Goal: Use online tool/utility: Utilize a website feature to perform a specific function

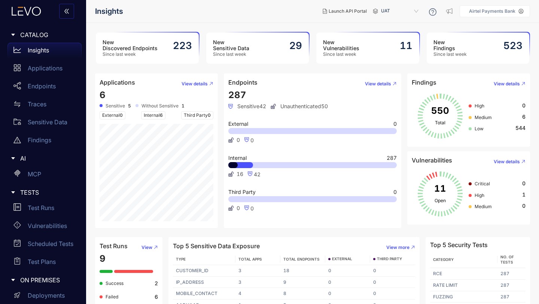
scroll to position [26, 0]
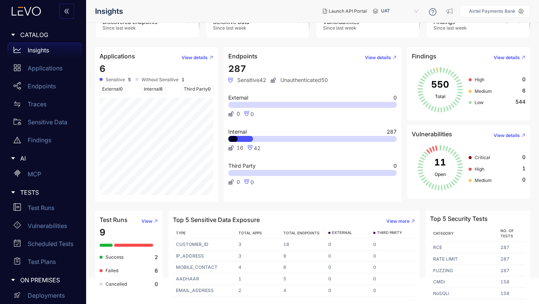
click at [282, 116] on div "0 0" at bounding box center [312, 114] width 169 height 6
click at [38, 209] on p "Test Runs" at bounding box center [41, 207] width 27 height 7
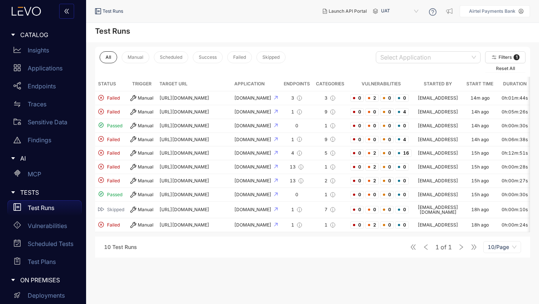
scroll to position [17, 0]
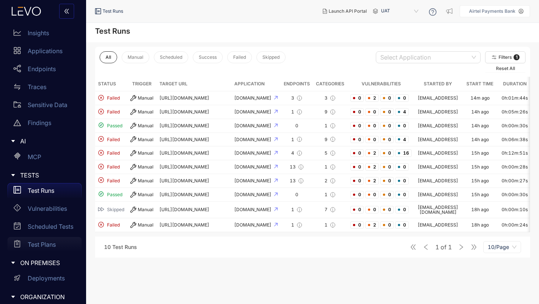
click at [42, 241] on p "Test Plans" at bounding box center [42, 244] width 28 height 7
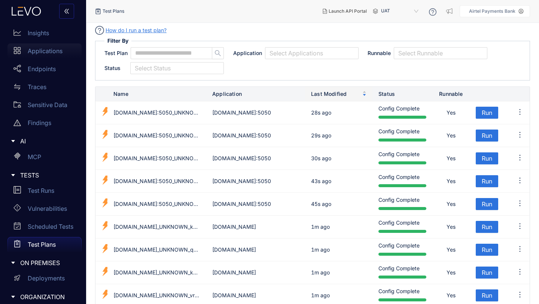
click at [43, 51] on p "Applications" at bounding box center [45, 51] width 35 height 7
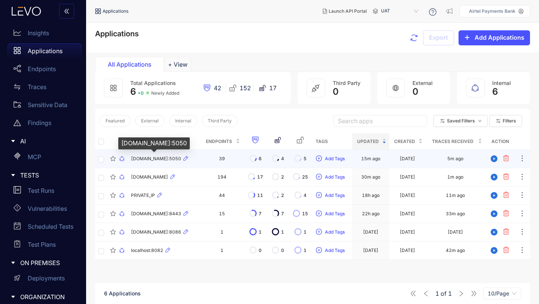
click at [164, 158] on span "[DOMAIN_NAME]:5050" at bounding box center [156, 158] width 50 height 5
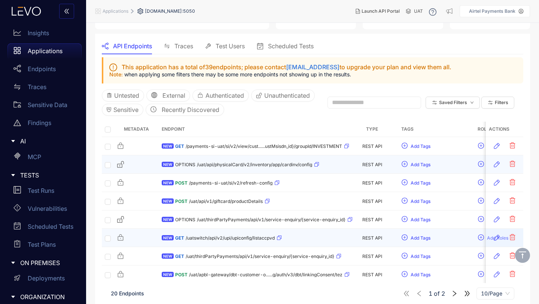
scroll to position [111, 0]
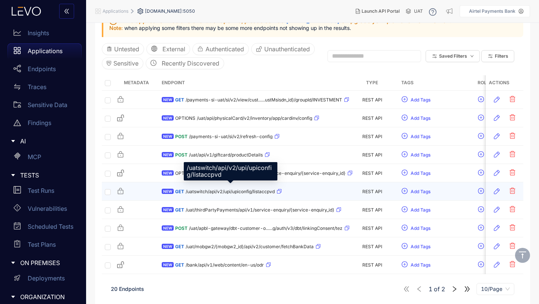
click at [228, 189] on span "/uatswitch/api/v2/upi/upiconfig/listaccpvd" at bounding box center [230, 191] width 89 height 5
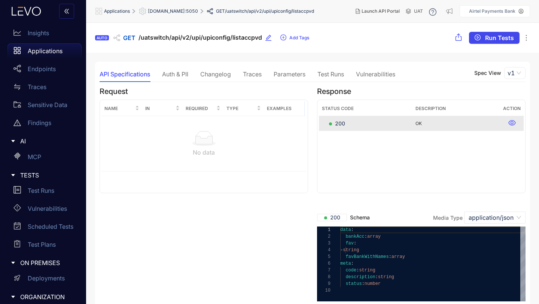
click at [488, 37] on span "Run Tests" at bounding box center [499, 37] width 29 height 7
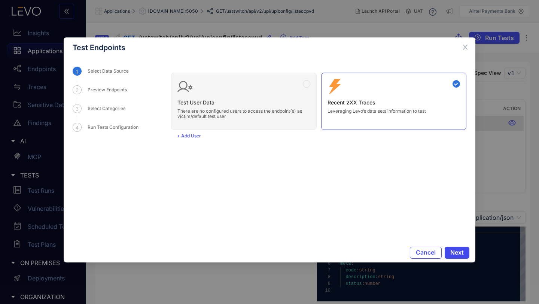
click at [453, 253] on span "Next" at bounding box center [456, 252] width 13 height 7
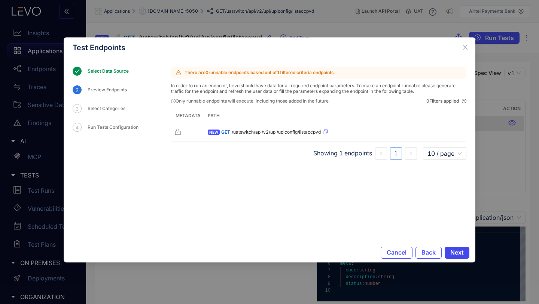
click at [458, 252] on span "Next" at bounding box center [456, 252] width 13 height 7
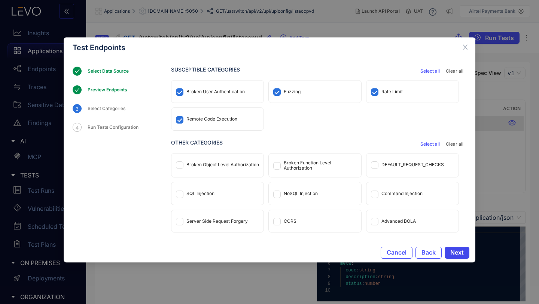
click at [458, 253] on span "Next" at bounding box center [456, 252] width 13 height 7
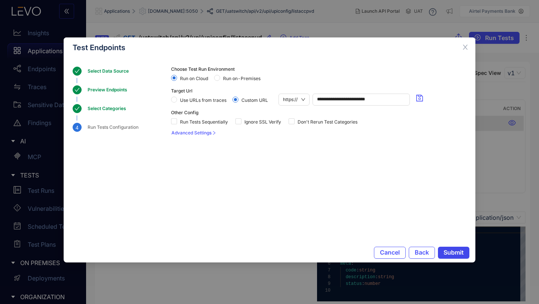
click at [458, 253] on span "Submit" at bounding box center [453, 252] width 20 height 7
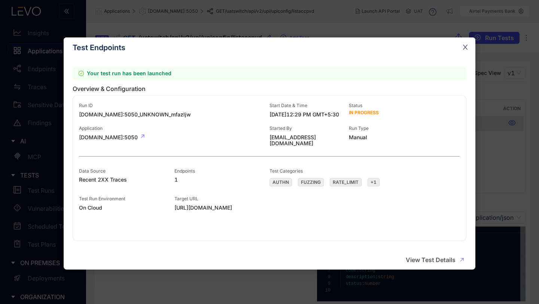
click at [464, 46] on icon "close" at bounding box center [465, 47] width 7 height 7
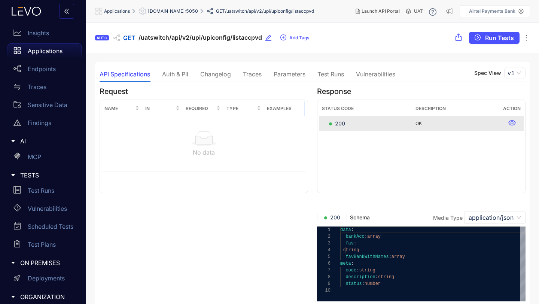
scroll to position [94, 0]
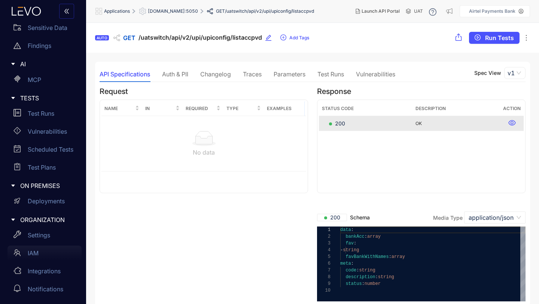
click at [36, 253] on p "IAM" at bounding box center [33, 253] width 11 height 7
